Goal: Transaction & Acquisition: Subscribe to service/newsletter

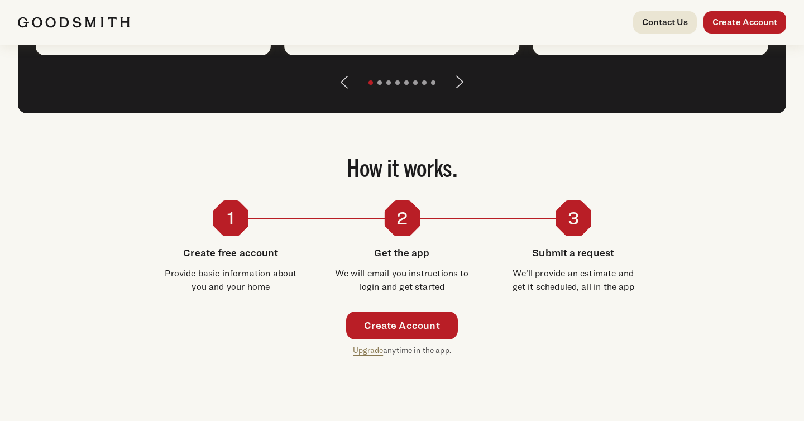
scroll to position [1812, 0]
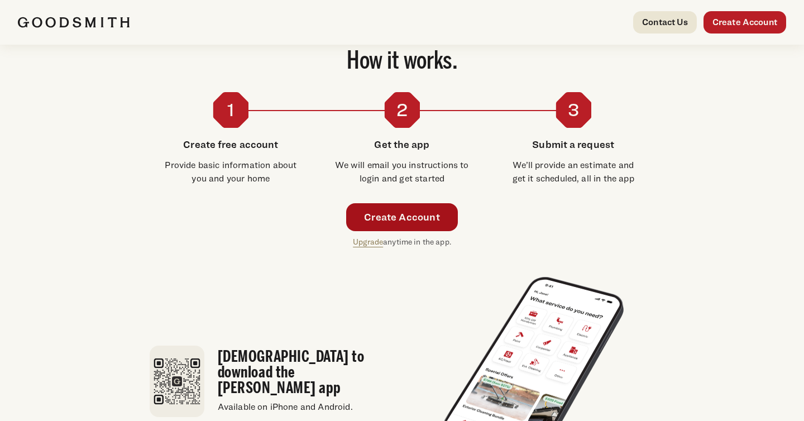
click at [408, 231] on link "Create Account" at bounding box center [402, 217] width 112 height 28
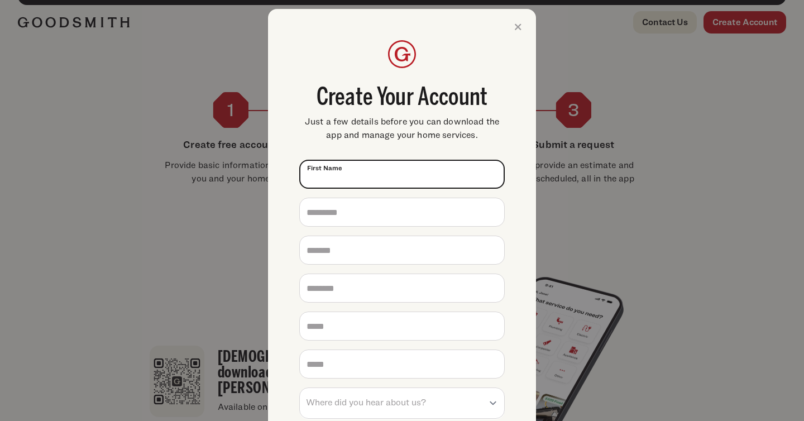
click at [416, 169] on input "First Name *" at bounding box center [401, 174] width 205 height 29
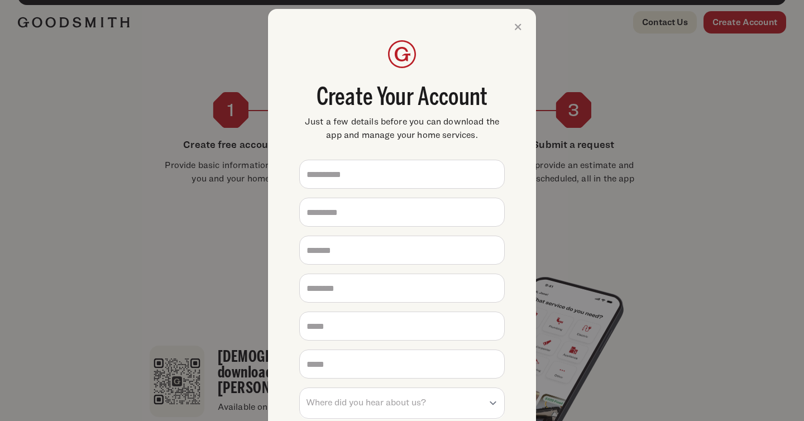
click at [665, 57] on div "**********" at bounding box center [402, 210] width 804 height 421
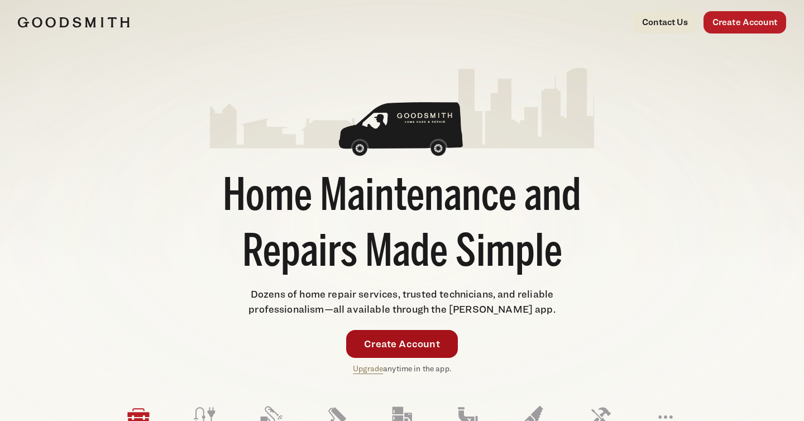
click at [385, 343] on link "Create Account" at bounding box center [402, 344] width 112 height 28
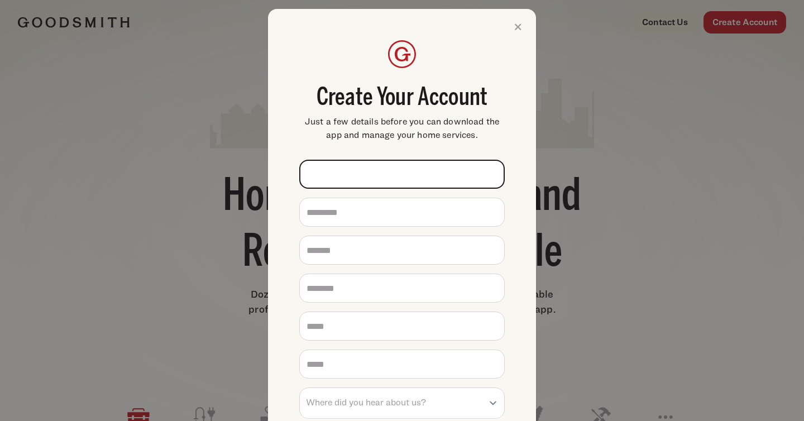
click at [390, 163] on input "First Name *" at bounding box center [401, 174] width 205 height 29
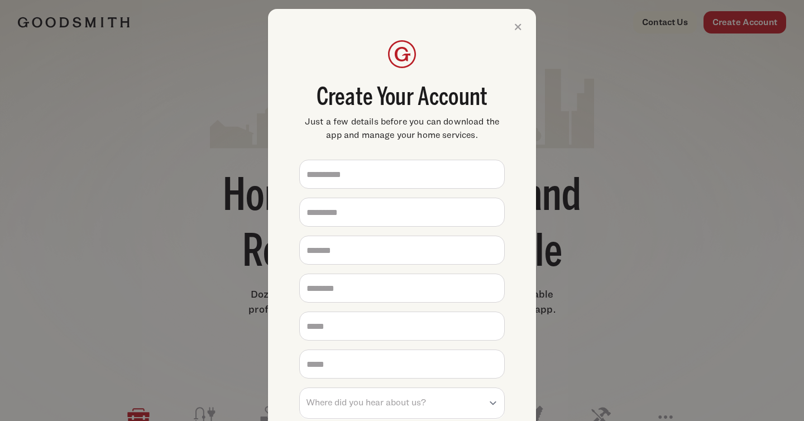
click at [743, 145] on div "**********" at bounding box center [402, 210] width 804 height 421
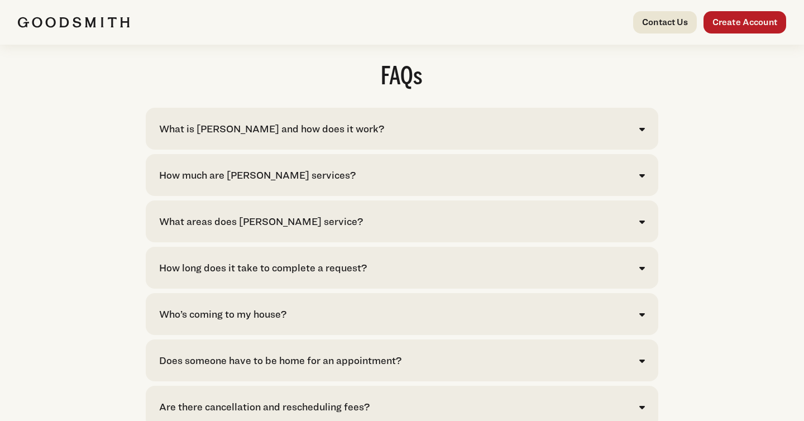
scroll to position [2237, 0]
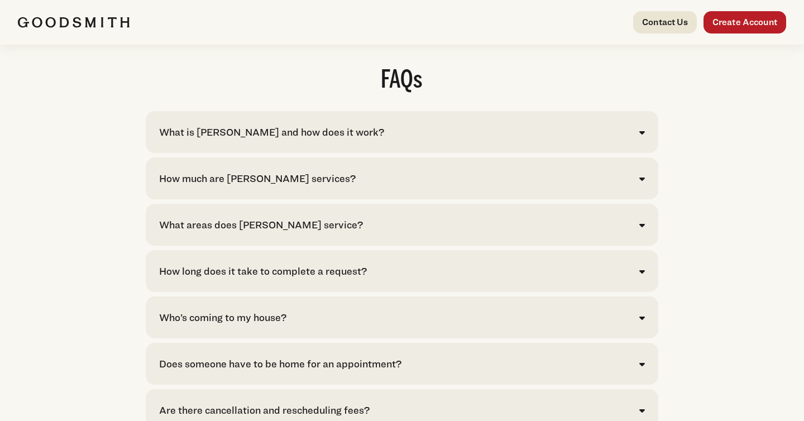
click at [637, 140] on div "What is [PERSON_NAME] and how does it work?" at bounding box center [401, 131] width 485 height 15
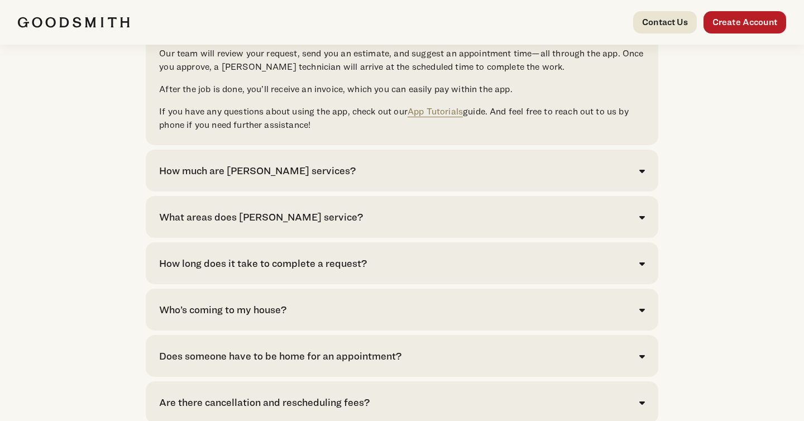
scroll to position [2485, 0]
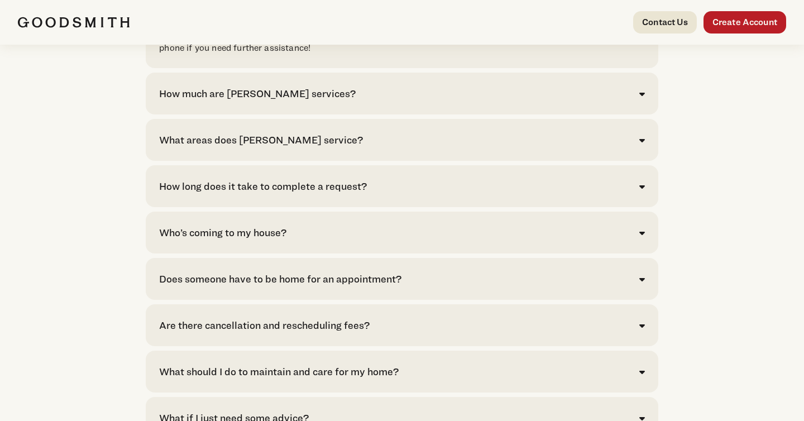
click at [639, 98] on icon at bounding box center [642, 93] width 6 height 9
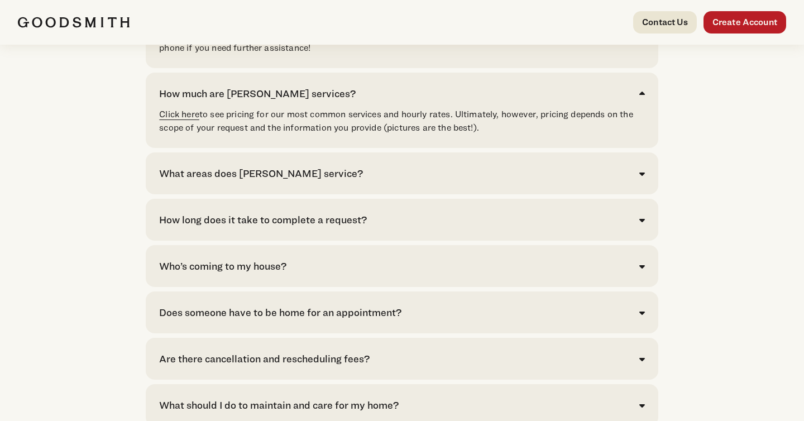
click at [176, 119] on link "Click here" at bounding box center [179, 114] width 40 height 11
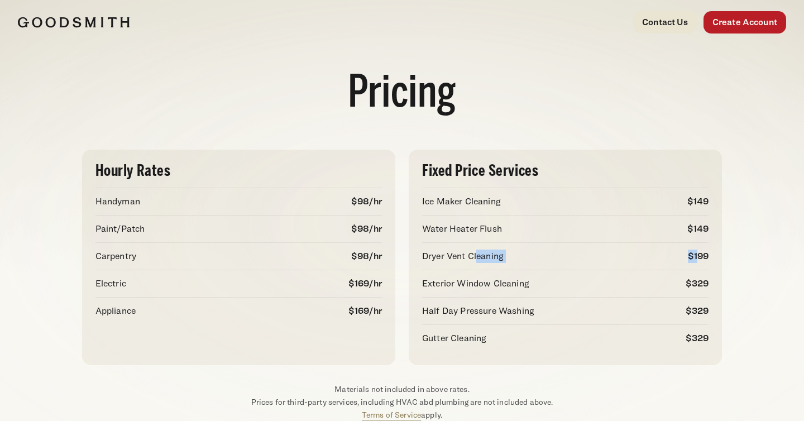
drag, startPoint x: 488, startPoint y: 256, endPoint x: 696, endPoint y: 260, distance: 207.6
click at [696, 260] on div "Dryer Vent Cleaning $199" at bounding box center [565, 255] width 286 height 27
click at [696, 260] on p "$199" at bounding box center [698, 255] width 21 height 13
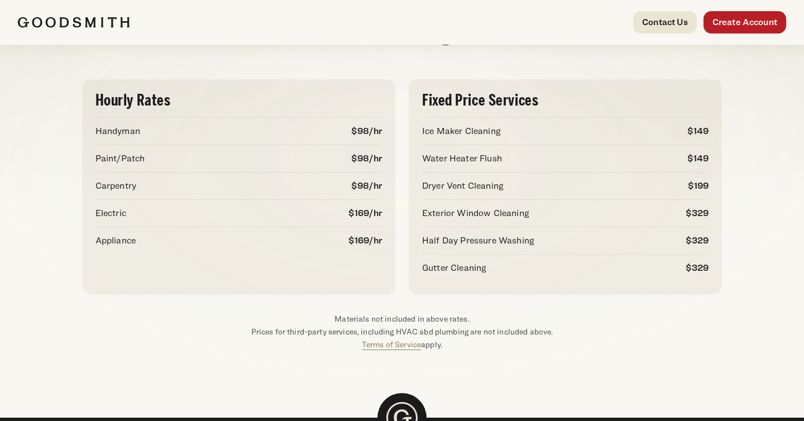
scroll to position [69, 0]
